Goal: Transaction & Acquisition: Purchase product/service

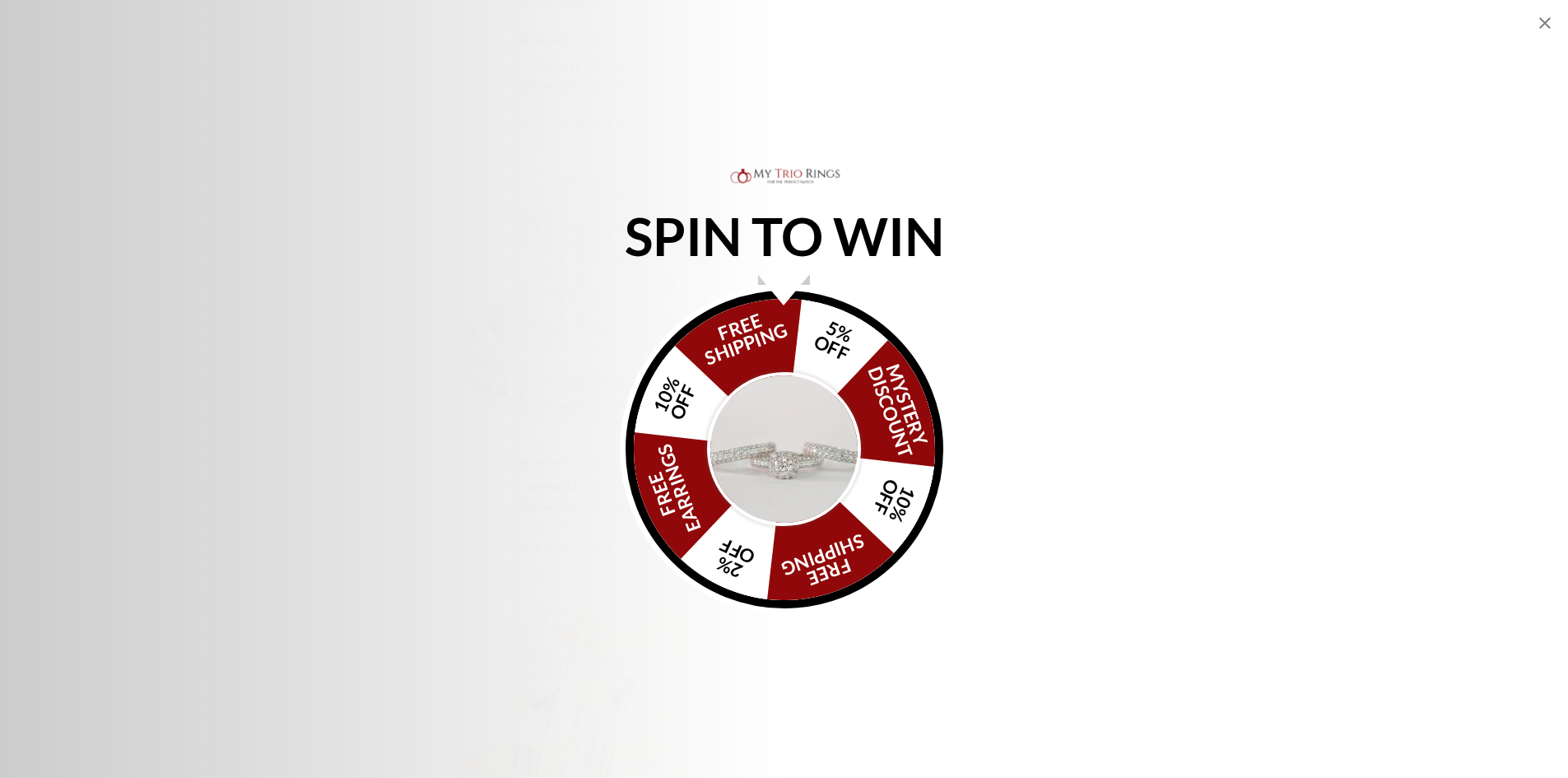
scroll to position [2881, 0]
click at [794, 415] on img "Alia popup" at bounding box center [784, 449] width 155 height 155
click at [1550, 30] on icon "Close popup" at bounding box center [1545, 23] width 19 height 19
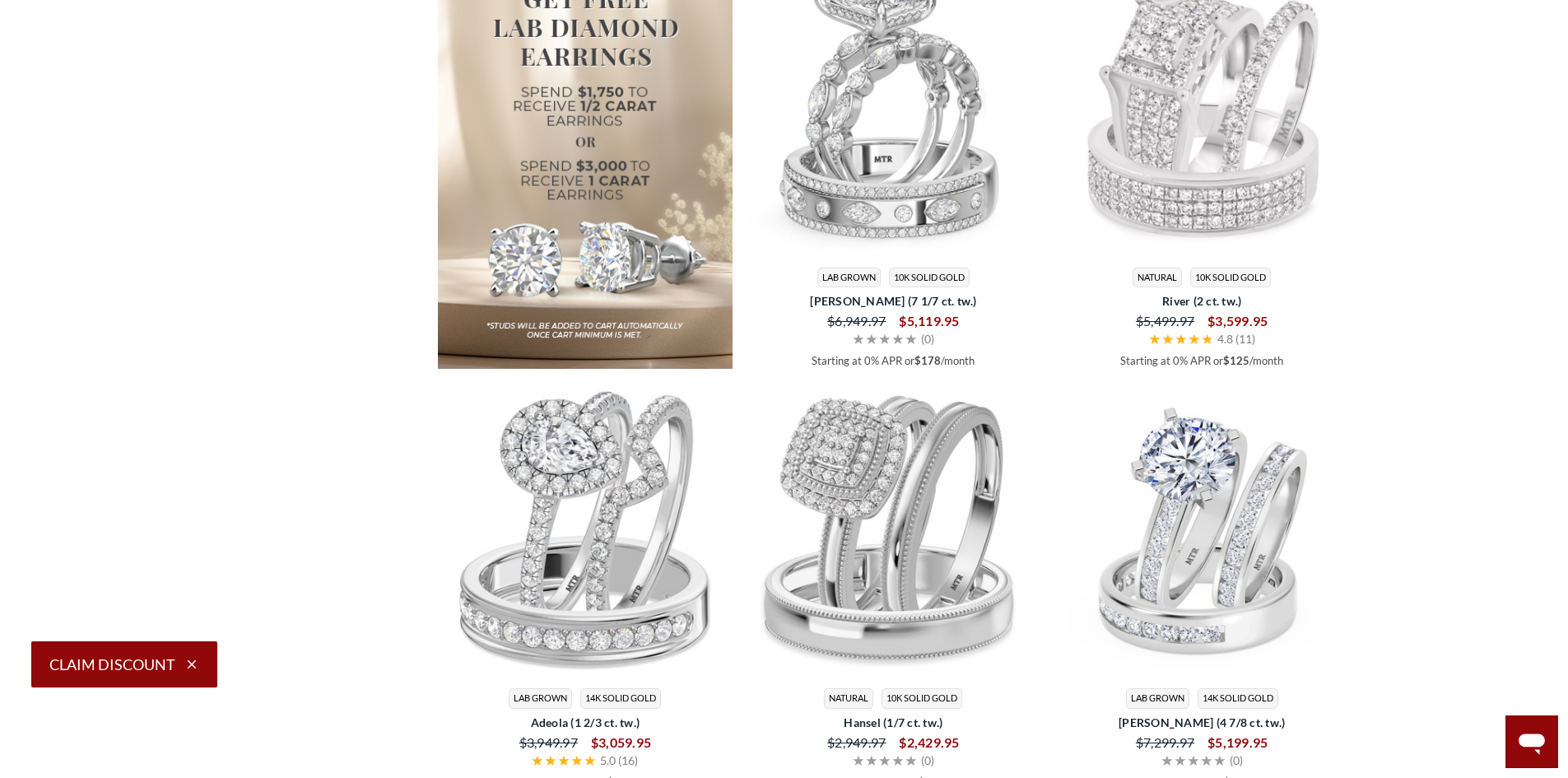
scroll to position [2140, 0]
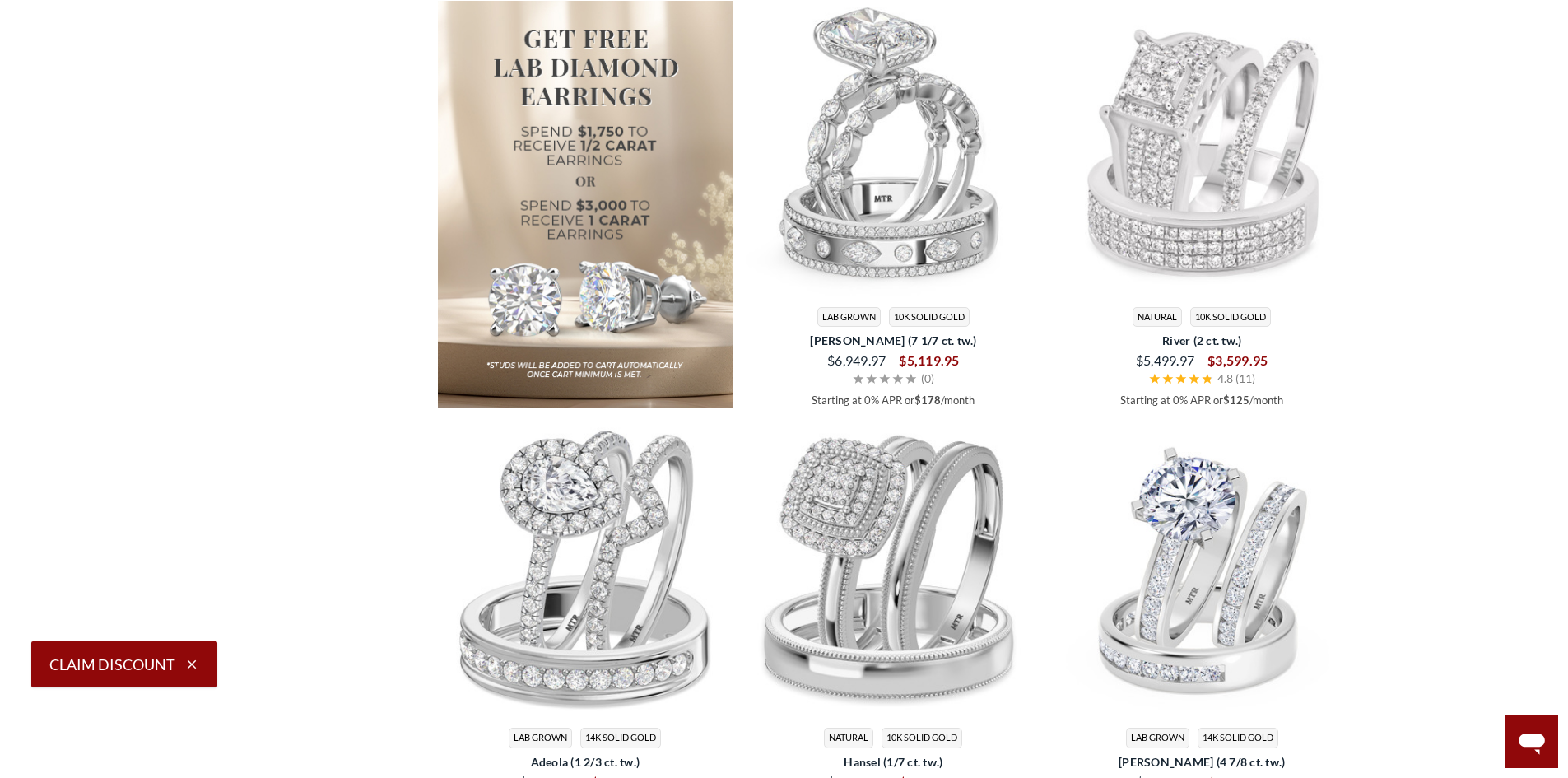
click at [1236, 562] on img at bounding box center [1202, 569] width 296 height 296
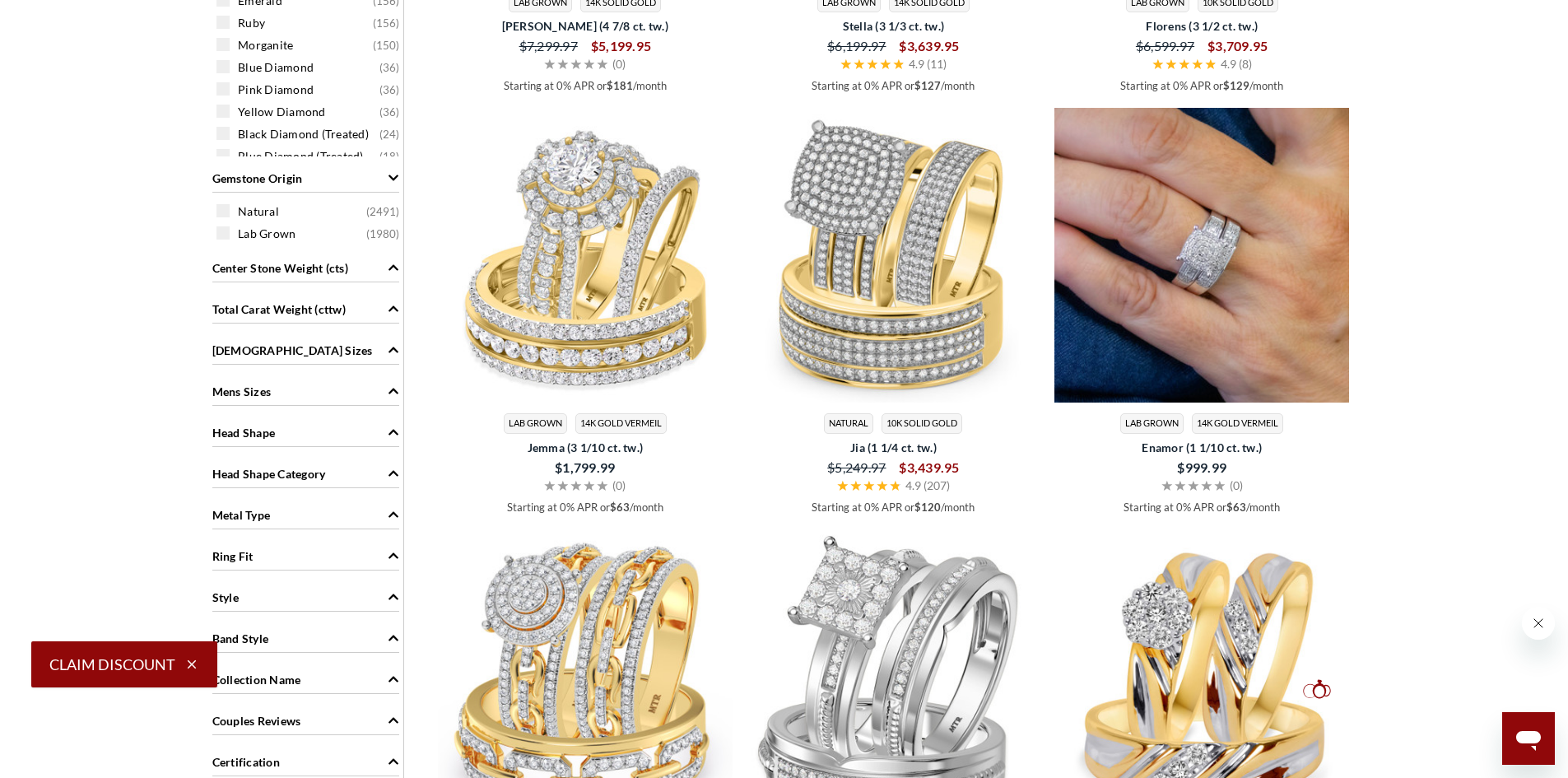
scroll to position [1234, 0]
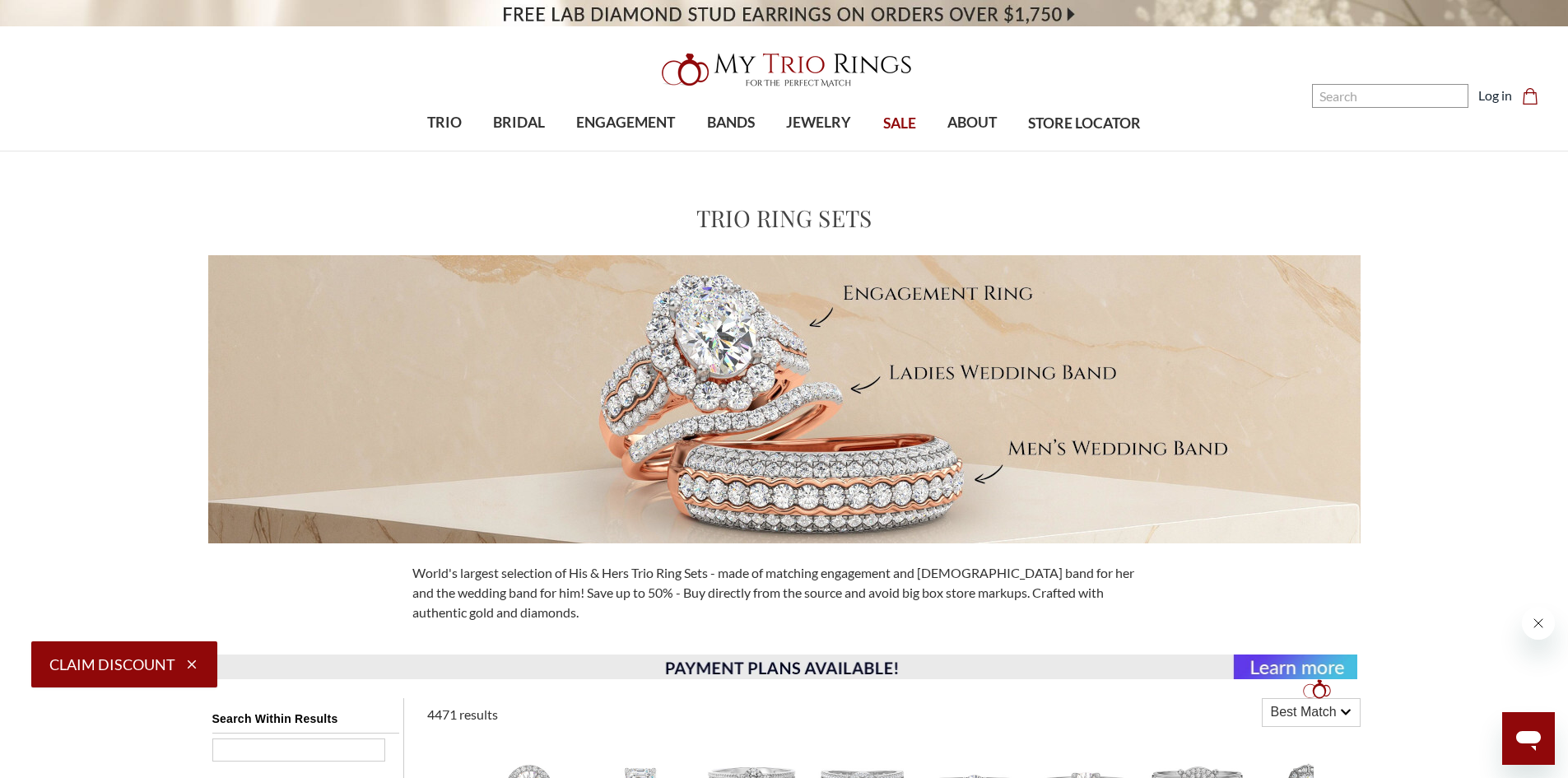
click at [905, 126] on span "SALE" at bounding box center [900, 124] width 33 height 21
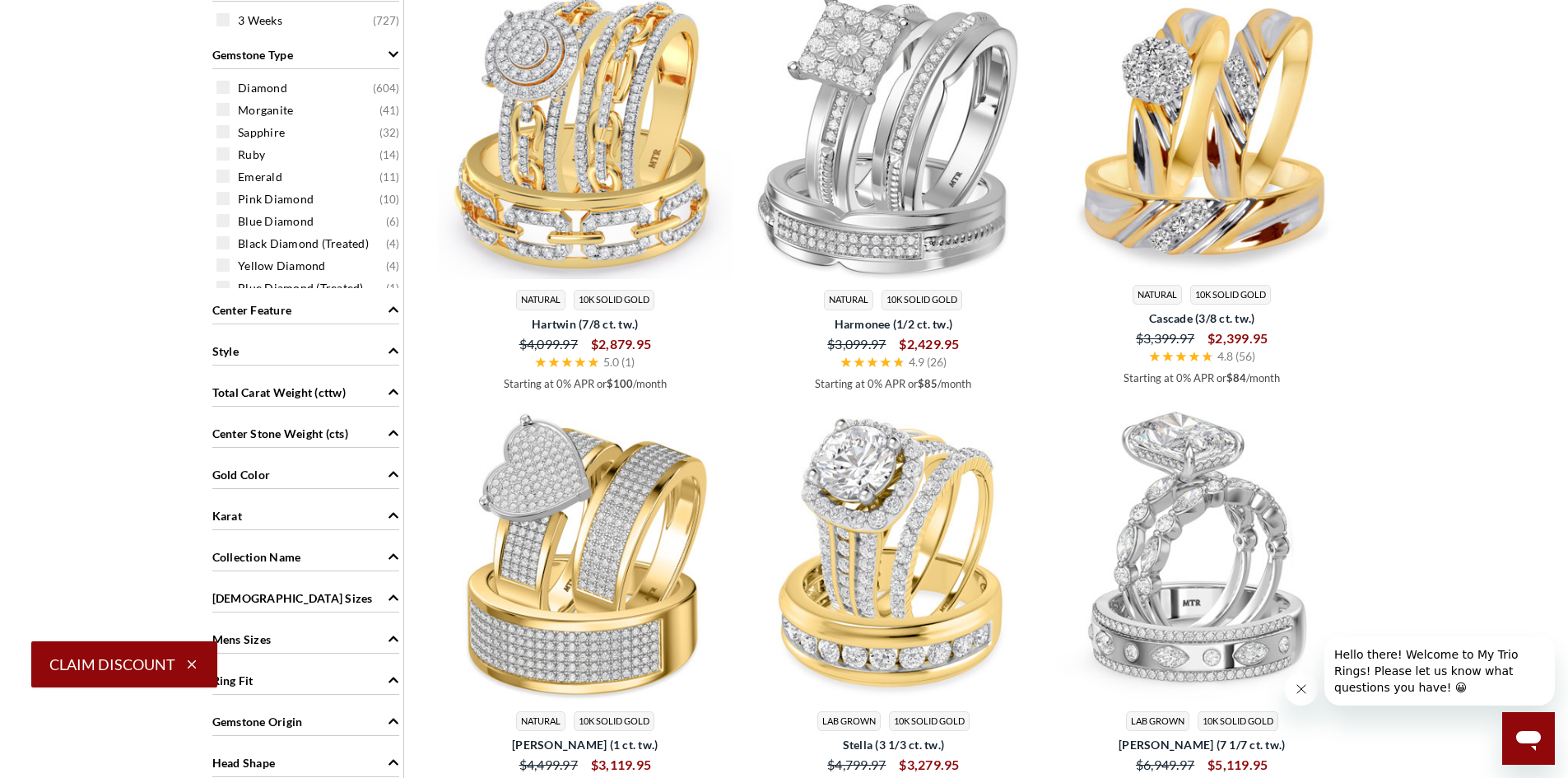
scroll to position [1152, 0]
